Goal: Task Accomplishment & Management: Complete application form

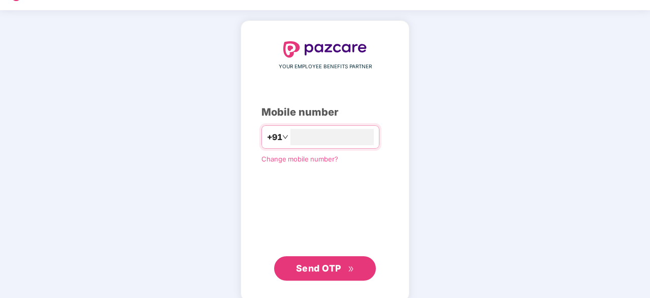
scroll to position [36, 0]
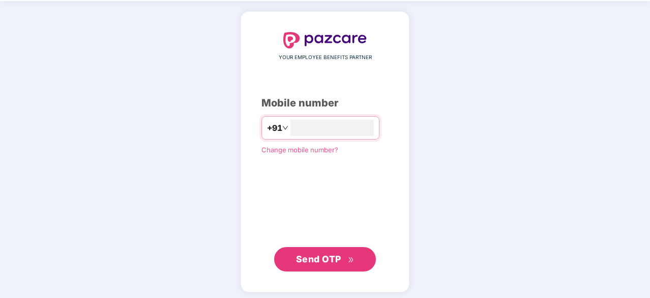
type input "**********"
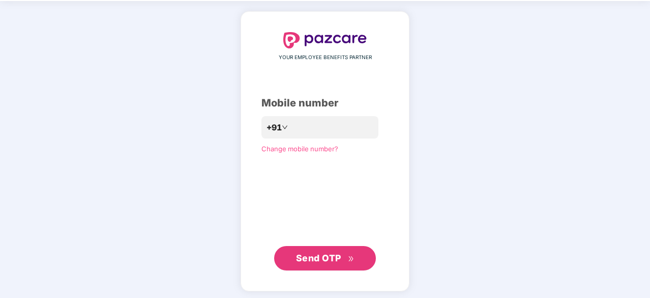
click at [309, 256] on span "Send OTP" at bounding box center [318, 257] width 45 height 11
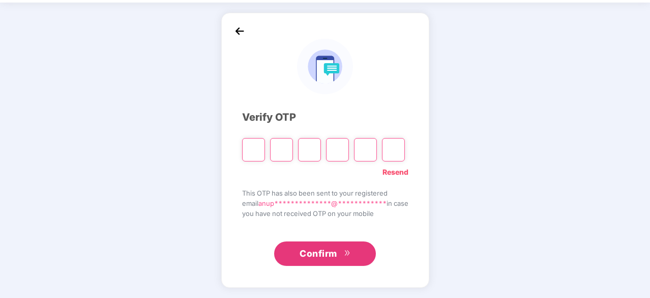
scroll to position [34, 0]
type input "*"
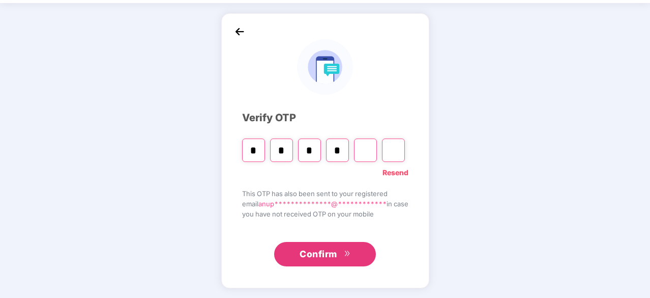
type input "*"
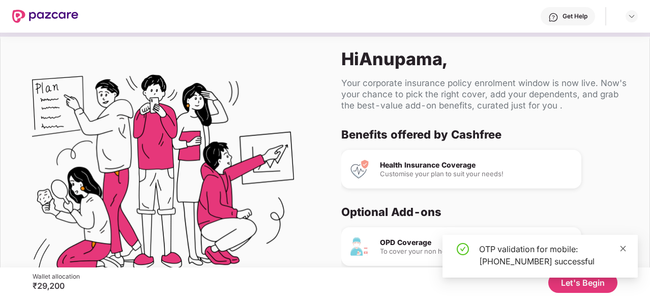
click at [624, 248] on icon "close" at bounding box center [623, 248] width 7 height 7
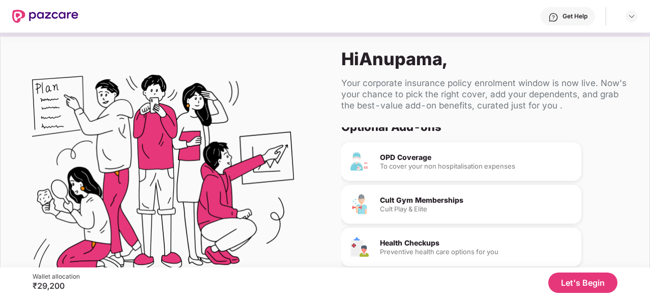
scroll to position [96, 0]
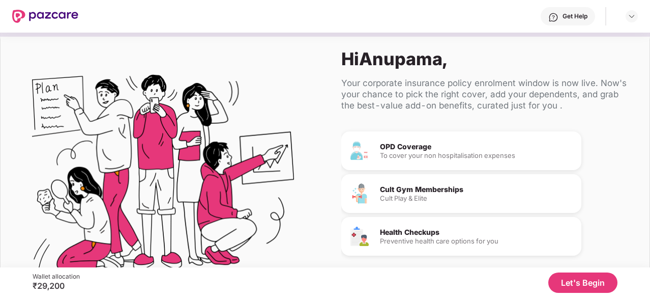
click at [581, 282] on button "Let's Begin" at bounding box center [583, 282] width 69 height 20
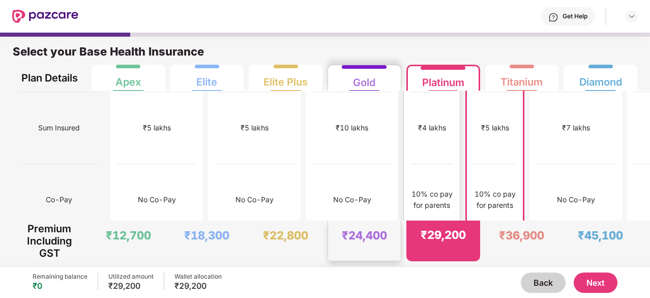
scroll to position [71, 0]
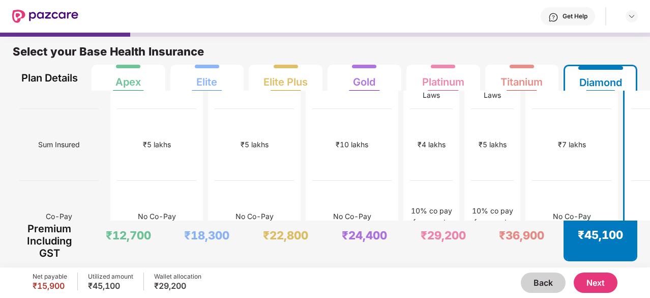
scroll to position [0, 0]
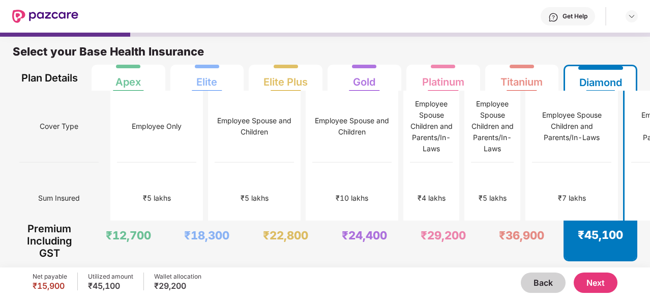
click at [592, 286] on button "Next" at bounding box center [596, 282] width 44 height 20
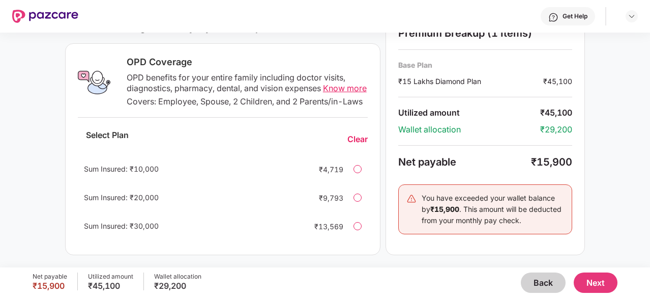
scroll to position [368, 0]
click at [551, 282] on button "Back" at bounding box center [543, 282] width 45 height 20
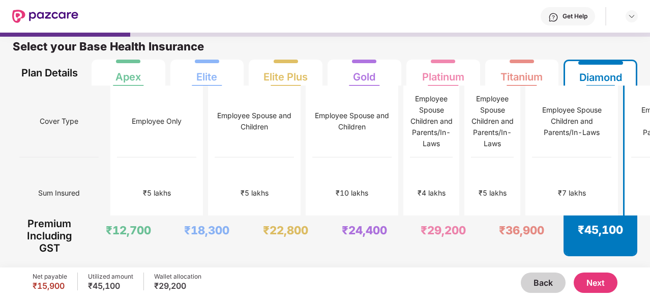
scroll to position [5, 0]
click at [472, 182] on div "₹5 lakhs" at bounding box center [493, 193] width 43 height 72
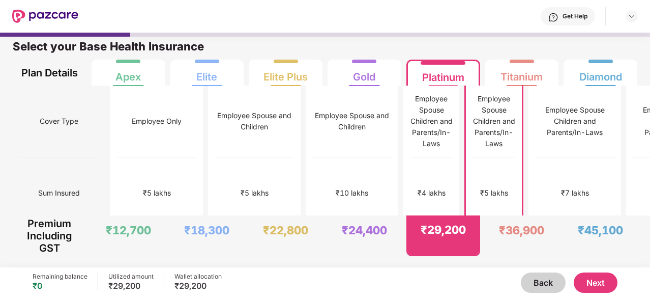
click at [607, 287] on button "Next" at bounding box center [596, 282] width 44 height 20
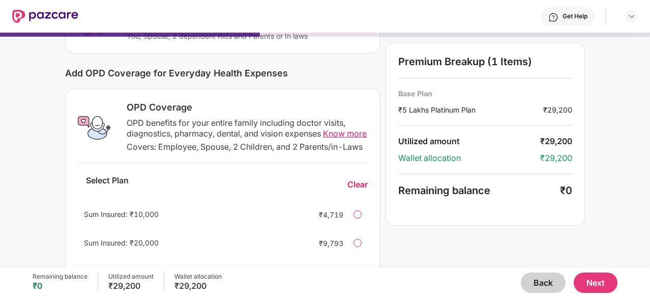
scroll to position [188, 0]
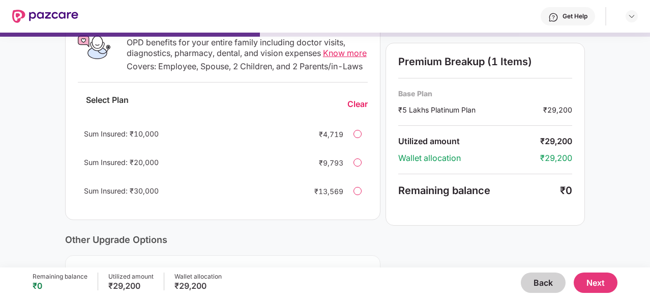
click at [332, 50] on span "Know more" at bounding box center [345, 53] width 44 height 10
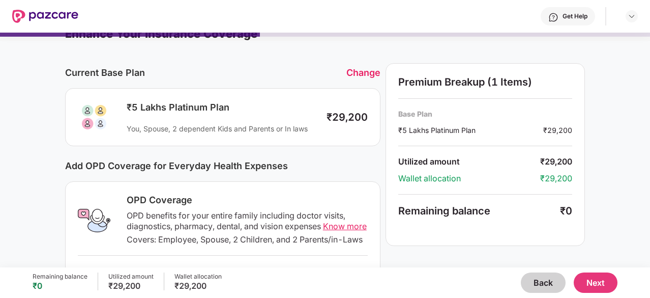
scroll to position [0, 0]
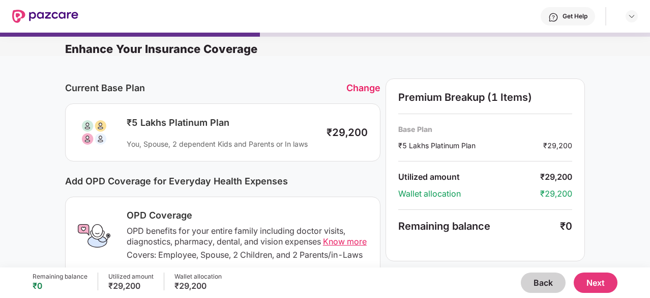
click at [532, 280] on button "Back" at bounding box center [543, 282] width 45 height 20
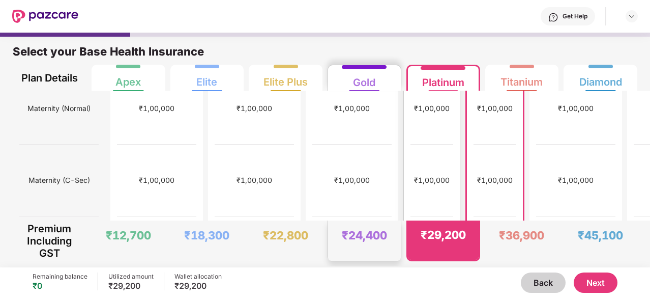
scroll to position [378, 0]
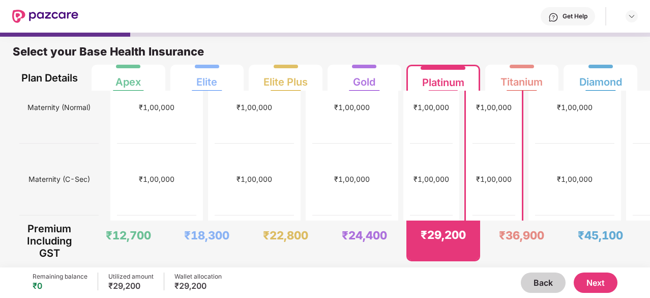
click at [587, 279] on button "Next" at bounding box center [596, 282] width 44 height 20
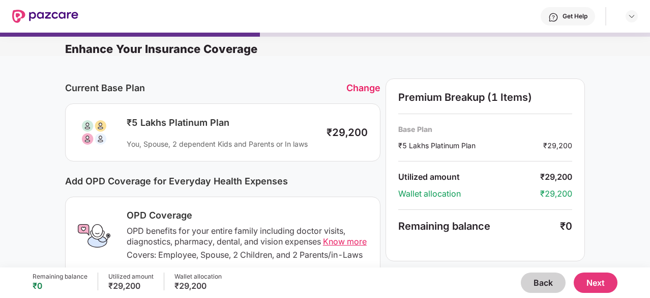
click at [594, 280] on button "Next" at bounding box center [596, 282] width 44 height 20
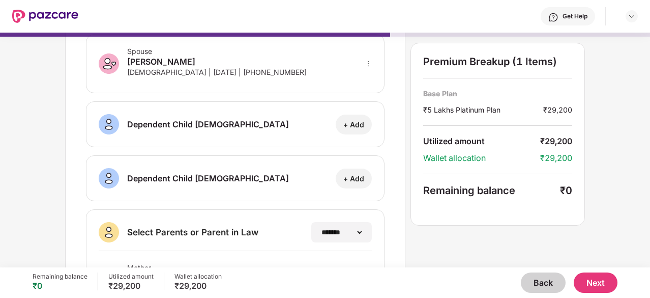
scroll to position [0, 0]
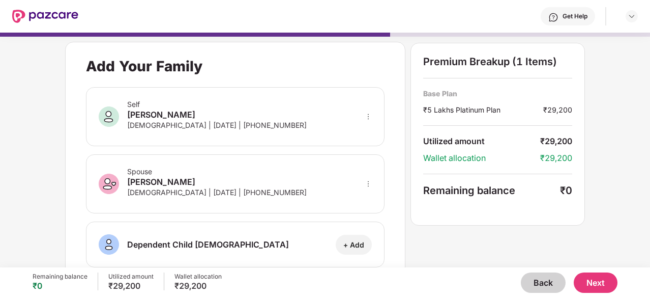
click at [604, 283] on button "Next" at bounding box center [596, 282] width 44 height 20
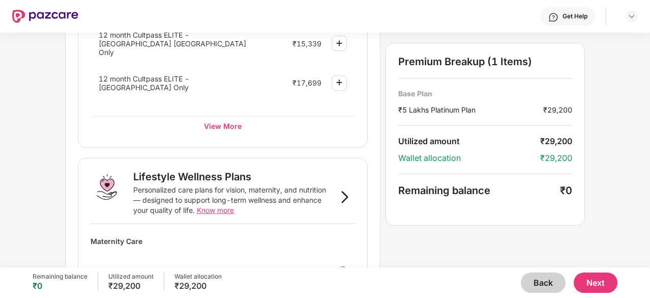
scroll to position [722, 0]
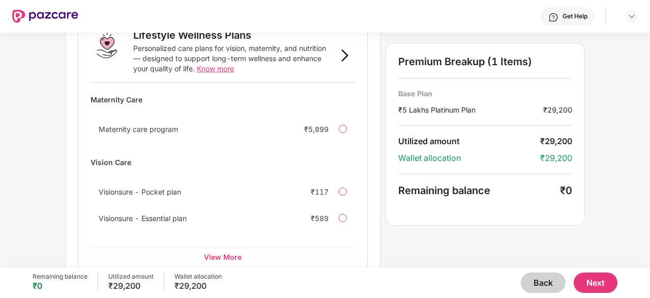
click at [604, 284] on button "Next" at bounding box center [596, 282] width 44 height 20
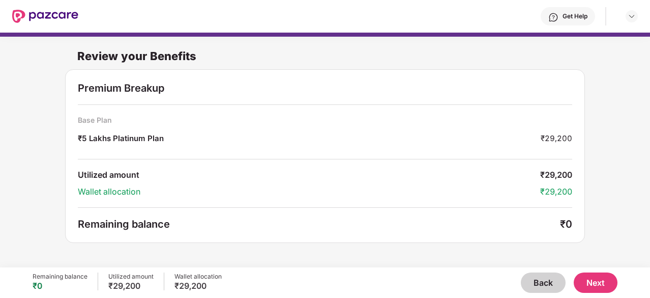
click at [593, 280] on button "Next" at bounding box center [596, 282] width 44 height 20
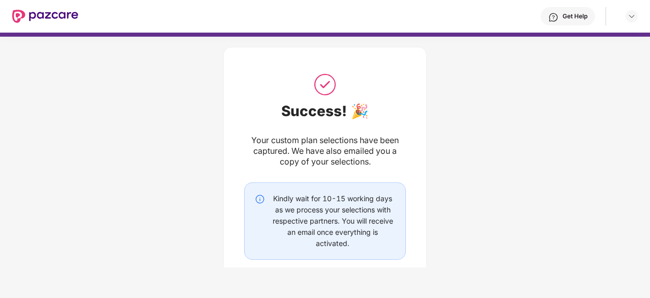
click at [485, 181] on div "Success! 🎉 Your custom plan selections have been captured. We have also emailed…" at bounding box center [325, 184] width 650 height 305
